Goal: Navigation & Orientation: Understand site structure

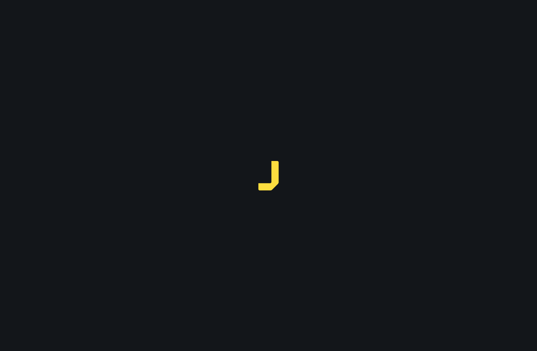
click at [244, 153] on div at bounding box center [268, 175] width 537 height 351
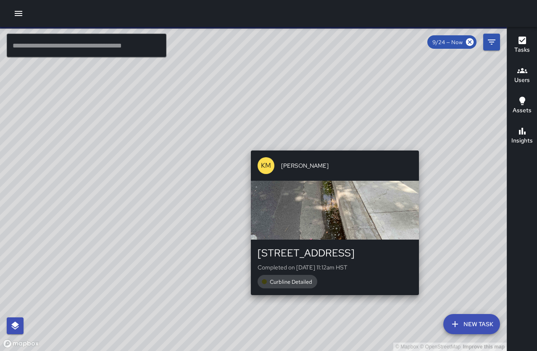
drag, startPoint x: 338, startPoint y: 148, endPoint x: 312, endPoint y: 148, distance: 25.2
click at [312, 148] on div "© Mapbox © OpenStreetMap Improve this map KM [PERSON_NAME] [STREET_ADDRESS] Com…" at bounding box center [253, 189] width 507 height 324
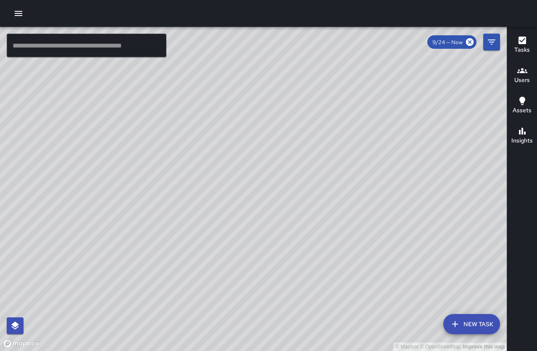
drag, startPoint x: 276, startPoint y: 197, endPoint x: 249, endPoint y: 102, distance: 99.0
click at [254, 102] on div "© Mapbox © OpenStreetMap Improve this map" at bounding box center [253, 189] width 507 height 324
drag, startPoint x: 292, startPoint y: 168, endPoint x: 354, endPoint y: 328, distance: 171.3
click at [354, 328] on div "© Mapbox © OpenStreetMap Improve this map" at bounding box center [253, 189] width 507 height 324
drag, startPoint x: 280, startPoint y: 223, endPoint x: 197, endPoint y: 128, distance: 126.6
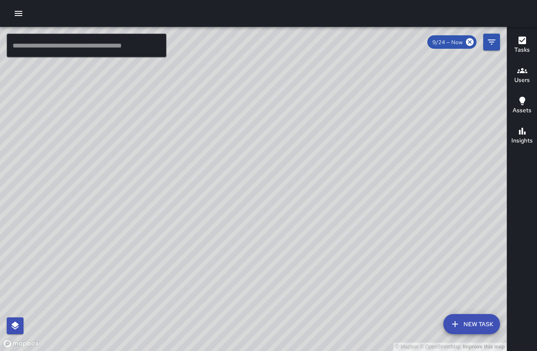
click at [197, 128] on div "© Mapbox © OpenStreetMap Improve this map" at bounding box center [253, 189] width 507 height 324
drag, startPoint x: 281, startPoint y: 268, endPoint x: 306, endPoint y: 189, distance: 83.2
click at [313, 176] on div "© Mapbox © OpenStreetMap Improve this map" at bounding box center [253, 189] width 507 height 324
drag, startPoint x: 388, startPoint y: 264, endPoint x: 341, endPoint y: 224, distance: 61.5
click at [300, 176] on div "© Mapbox © OpenStreetMap Improve this map" at bounding box center [253, 189] width 507 height 324
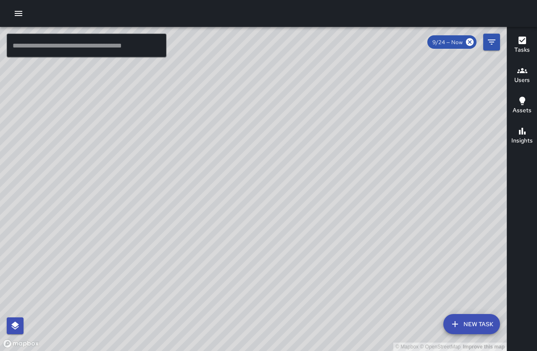
drag, startPoint x: 224, startPoint y: 155, endPoint x: 245, endPoint y: 77, distance: 80.6
click at [245, 77] on div "© Mapbox © OpenStreetMap Improve this map" at bounding box center [253, 189] width 507 height 324
drag, startPoint x: 238, startPoint y: 122, endPoint x: 372, endPoint y: 237, distance: 175.9
click at [372, 236] on div "© Mapbox © OpenStreetMap Improve this map" at bounding box center [253, 189] width 507 height 324
drag, startPoint x: 242, startPoint y: 124, endPoint x: 267, endPoint y: 174, distance: 56.8
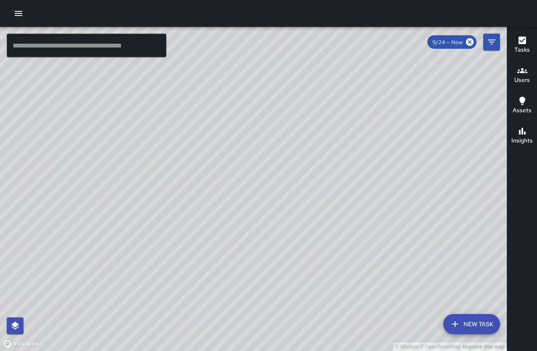
click at [268, 174] on div "© Mapbox © OpenStreetMap Improve this map" at bounding box center [253, 189] width 507 height 324
drag, startPoint x: 320, startPoint y: 88, endPoint x: 354, endPoint y: 278, distance: 193.1
click at [355, 280] on div "© Mapbox © OpenStreetMap Improve this map" at bounding box center [253, 189] width 507 height 324
drag, startPoint x: 364, startPoint y: 211, endPoint x: 356, endPoint y: 164, distance: 47.8
click at [356, 164] on div "© Mapbox © OpenStreetMap Improve this map" at bounding box center [253, 189] width 507 height 324
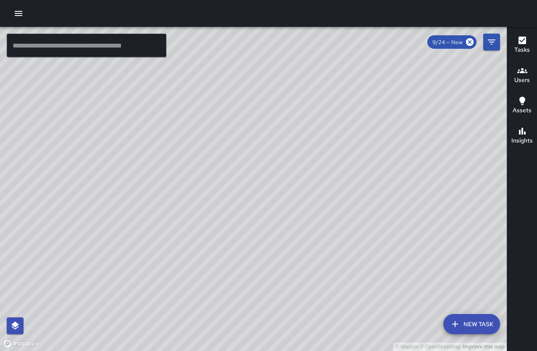
drag, startPoint x: 369, startPoint y: 176, endPoint x: 330, endPoint y: 117, distance: 70.8
click at [330, 117] on div "© Mapbox © OpenStreetMap Improve this map" at bounding box center [253, 189] width 507 height 324
drag, startPoint x: 306, startPoint y: 178, endPoint x: 309, endPoint y: 158, distance: 20.3
click at [309, 158] on div "© Mapbox © OpenStreetMap Improve this map" at bounding box center [253, 189] width 507 height 324
drag, startPoint x: 310, startPoint y: 187, endPoint x: 295, endPoint y: 143, distance: 46.7
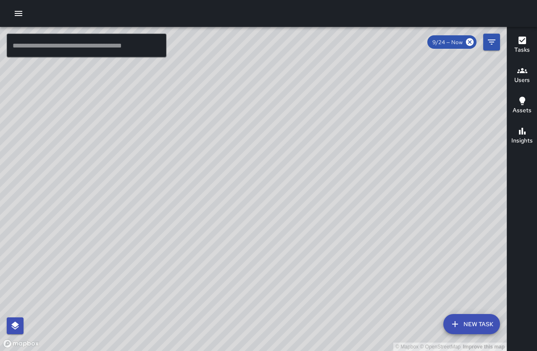
click at [296, 143] on div "© Mapbox © OpenStreetMap Improve this map" at bounding box center [253, 189] width 507 height 324
drag, startPoint x: 270, startPoint y: 155, endPoint x: 249, endPoint y: 187, distance: 38.4
click at [249, 187] on div "© Mapbox © OpenStreetMap Improve this map" at bounding box center [253, 189] width 507 height 324
drag, startPoint x: 292, startPoint y: 234, endPoint x: 275, endPoint y: 167, distance: 68.5
click at [275, 167] on div "© Mapbox © OpenStreetMap Improve this map" at bounding box center [253, 189] width 507 height 324
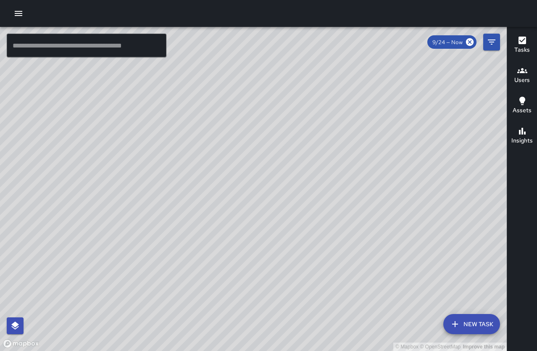
drag, startPoint x: 291, startPoint y: 214, endPoint x: 327, endPoint y: 135, distance: 87.5
click at [327, 135] on div "© Mapbox © OpenStreetMap Improve this map" at bounding box center [253, 189] width 507 height 324
drag, startPoint x: 312, startPoint y: 151, endPoint x: 329, endPoint y: 138, distance: 21.3
click at [329, 138] on div "© Mapbox © OpenStreetMap Improve this map" at bounding box center [253, 189] width 507 height 324
drag, startPoint x: 380, startPoint y: 70, endPoint x: 315, endPoint y: 221, distance: 163.8
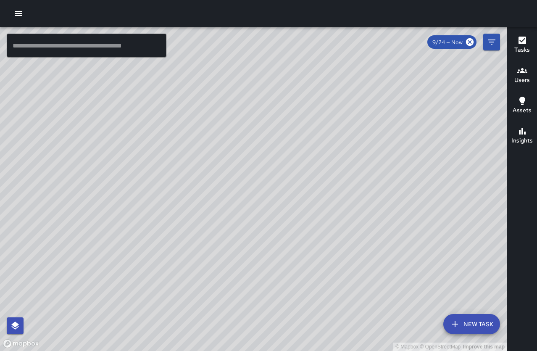
click at [316, 221] on div "© Mapbox © OpenStreetMap Improve this map" at bounding box center [253, 189] width 507 height 324
drag, startPoint x: 297, startPoint y: 88, endPoint x: 368, endPoint y: 232, distance: 160.2
click at [370, 238] on div "© Mapbox © OpenStreetMap Improve this map" at bounding box center [253, 189] width 507 height 324
drag, startPoint x: 351, startPoint y: 189, endPoint x: 408, endPoint y: 356, distance: 176.4
click at [408, 351] on html "© Mapbox © OpenStreetMap Improve this map ​ New Task 9/24 — Now Map Layers Task…" at bounding box center [268, 175] width 537 height 351
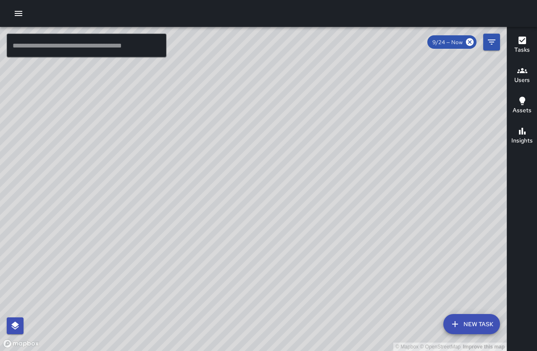
drag, startPoint x: 290, startPoint y: 189, endPoint x: 358, endPoint y: 314, distance: 142.8
click at [364, 331] on div "© Mapbox © OpenStreetMap Improve this map" at bounding box center [253, 189] width 507 height 324
drag, startPoint x: 303, startPoint y: 240, endPoint x: 181, endPoint y: 31, distance: 242.3
click at [182, 28] on div "© Mapbox © OpenStreetMap Improve this map" at bounding box center [253, 189] width 507 height 324
drag, startPoint x: 299, startPoint y: 209, endPoint x: 209, endPoint y: 78, distance: 159.6
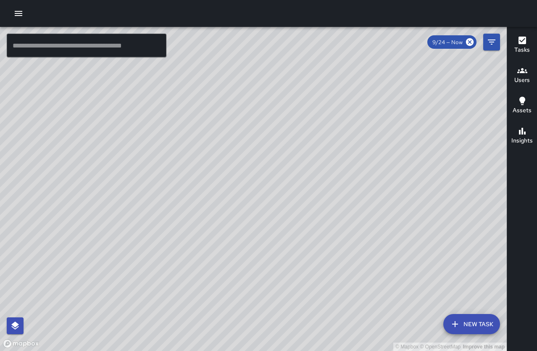
click at [209, 78] on div "© Mapbox © OpenStreetMap Improve this map" at bounding box center [253, 189] width 507 height 324
drag, startPoint x: 306, startPoint y: 256, endPoint x: 261, endPoint y: 76, distance: 185.9
click at [263, 72] on div "© Mapbox © OpenStreetMap Improve this map" at bounding box center [253, 189] width 507 height 324
